Goal: Manage account settings

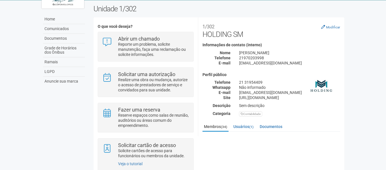
scroll to position [85, 0]
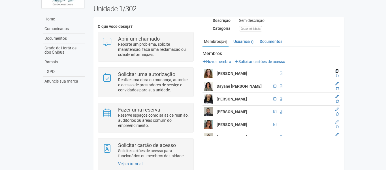
click at [336, 70] on icon at bounding box center [336, 70] width 3 height 3
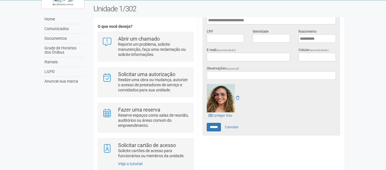
scroll to position [170, 0]
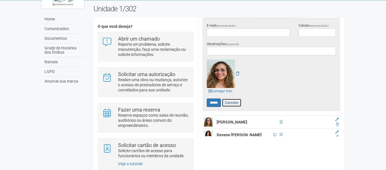
click at [236, 101] on link "Cancelar" at bounding box center [232, 102] width 20 height 8
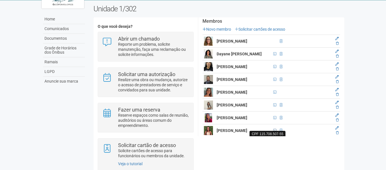
scroll to position [115, 0]
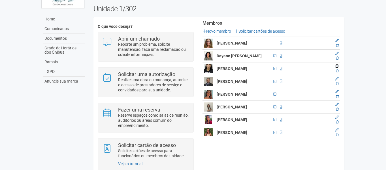
click at [337, 66] on icon at bounding box center [336, 65] width 3 height 3
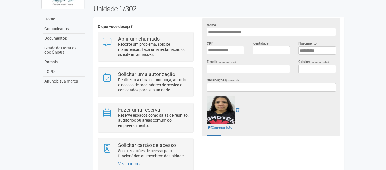
scroll to position [144, 0]
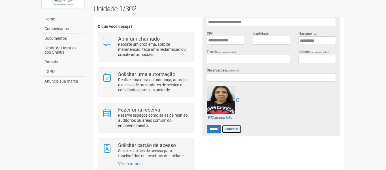
click at [239, 125] on link "Cancelar" at bounding box center [232, 129] width 20 height 8
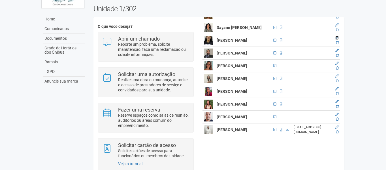
click at [337, 39] on icon at bounding box center [336, 37] width 3 height 3
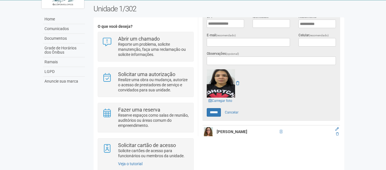
scroll to position [188, 0]
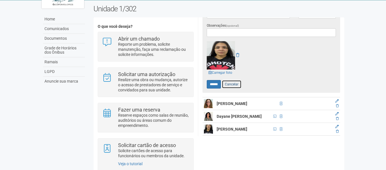
click at [237, 82] on link "Cancelar" at bounding box center [232, 84] width 20 height 8
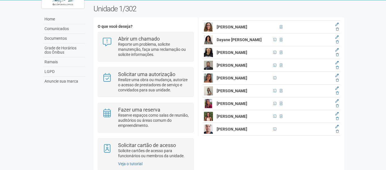
scroll to position [160, 0]
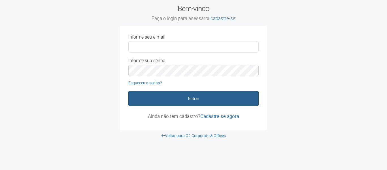
type input "**********"
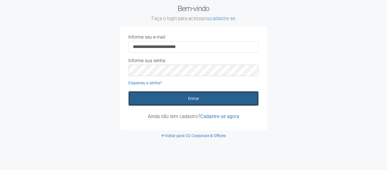
click at [185, 98] on button "Entrar" at bounding box center [193, 98] width 130 height 15
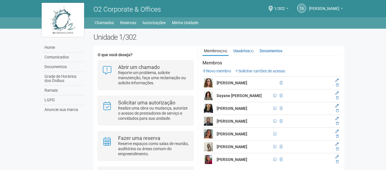
scroll to position [113, 0]
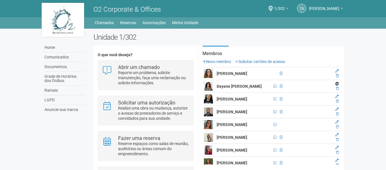
click at [337, 82] on icon at bounding box center [336, 83] width 3 height 3
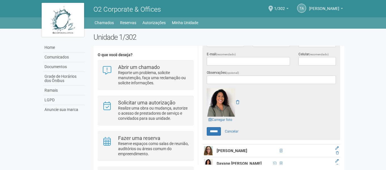
scroll to position [170, 0]
type input "**********"
click at [215, 129] on input "******" at bounding box center [214, 131] width 14 height 8
type input "******"
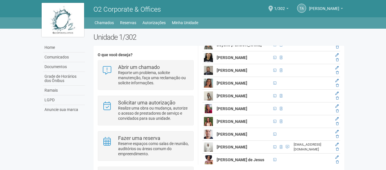
scroll to position [142, 0]
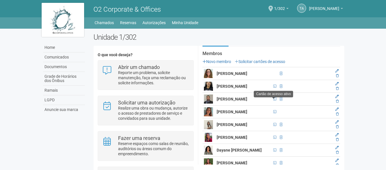
scroll to position [142, 0]
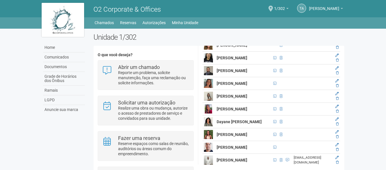
click at [210, 126] on img at bounding box center [208, 121] width 9 height 9
click at [336, 121] on icon at bounding box center [336, 118] width 3 height 3
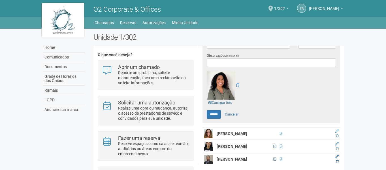
scroll to position [188, 0]
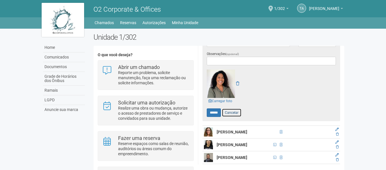
click at [232, 110] on link "Cancelar" at bounding box center [232, 112] width 20 height 8
